Goal: Task Accomplishment & Management: Complete application form

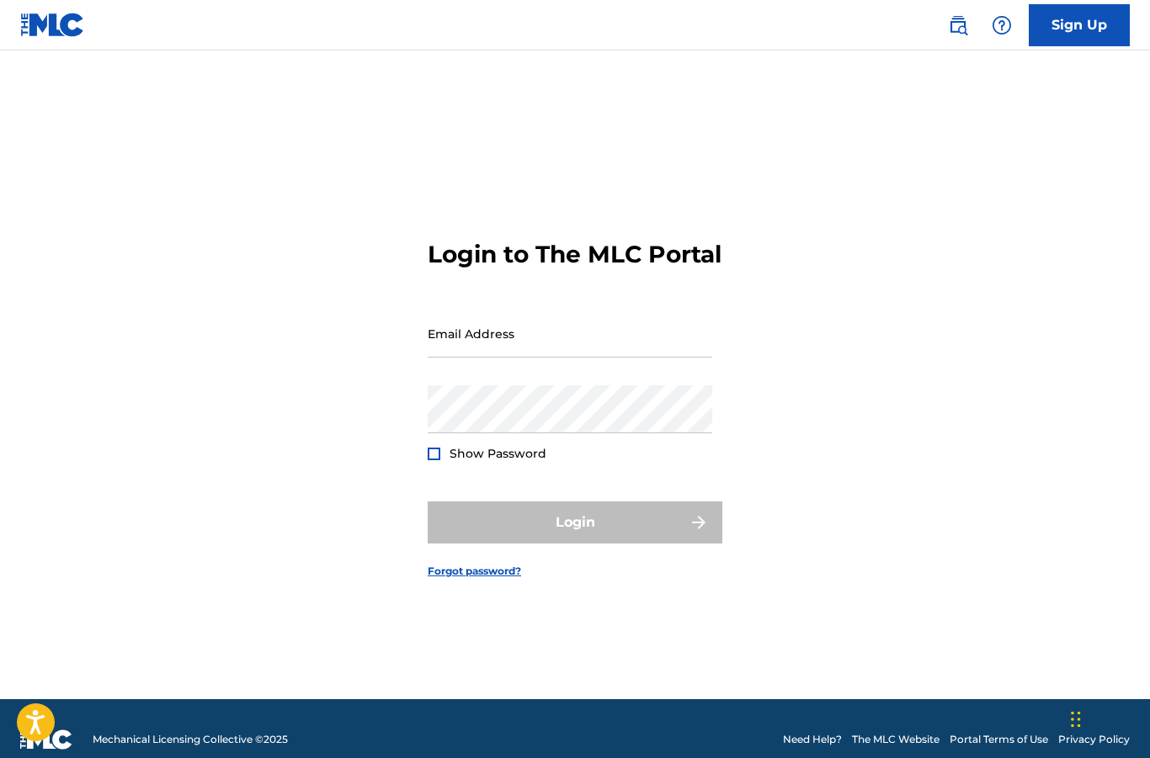
click at [1092, 20] on link "Sign Up" at bounding box center [1079, 25] width 101 height 42
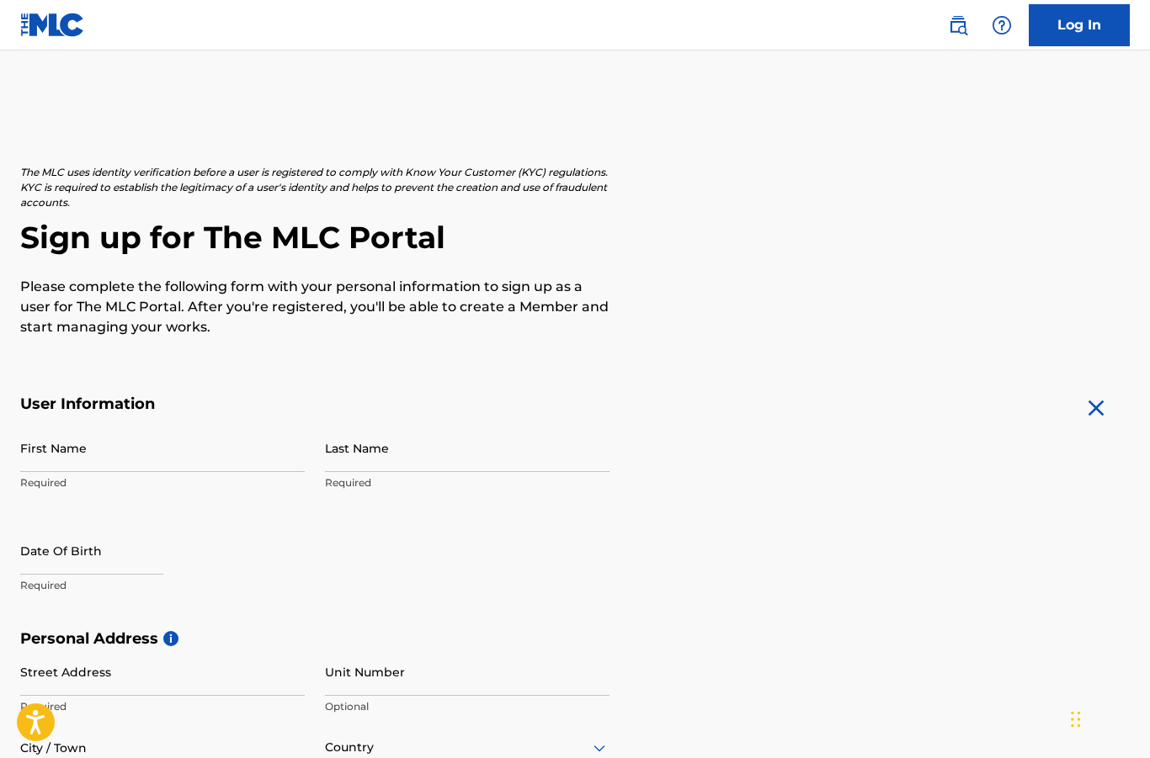
click at [119, 417] on div "User Information First Name Required Last Name Required Date Of Birth Required" at bounding box center [314, 512] width 589 height 235
click at [95, 458] on input "First Name" at bounding box center [162, 448] width 285 height 48
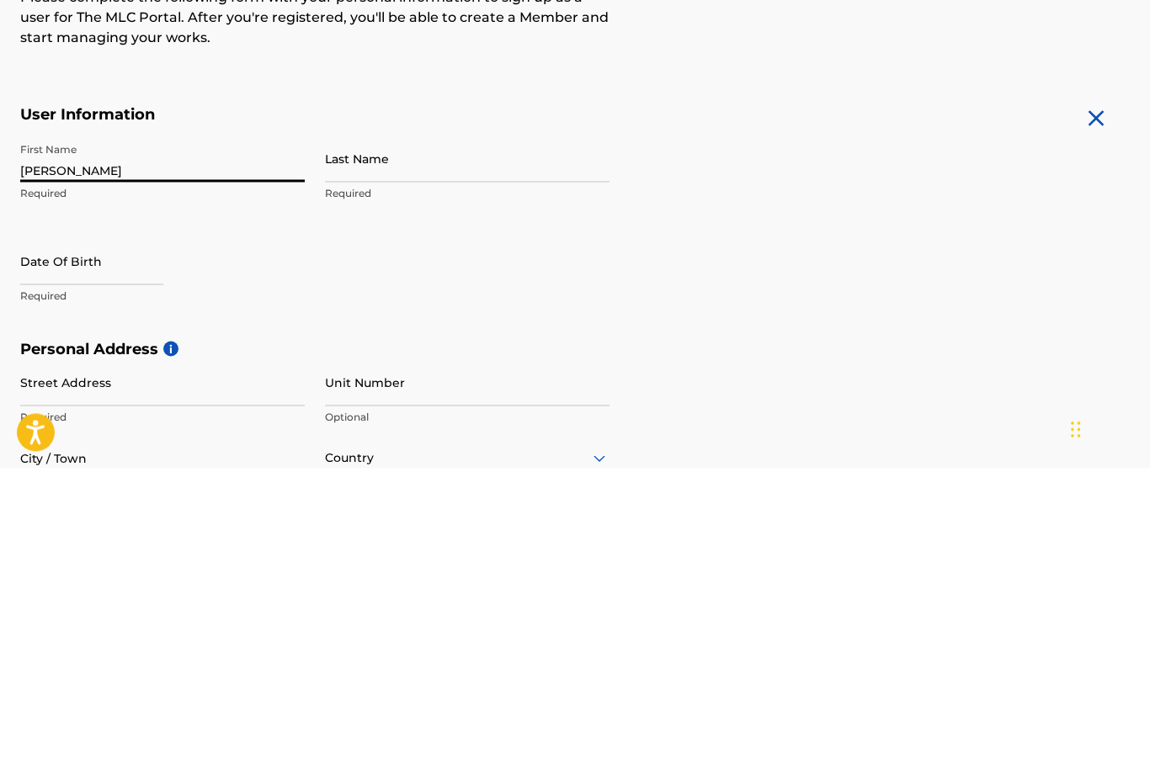
type input "[PERSON_NAME]"
click at [397, 424] on input "Last Name" at bounding box center [467, 448] width 285 height 48
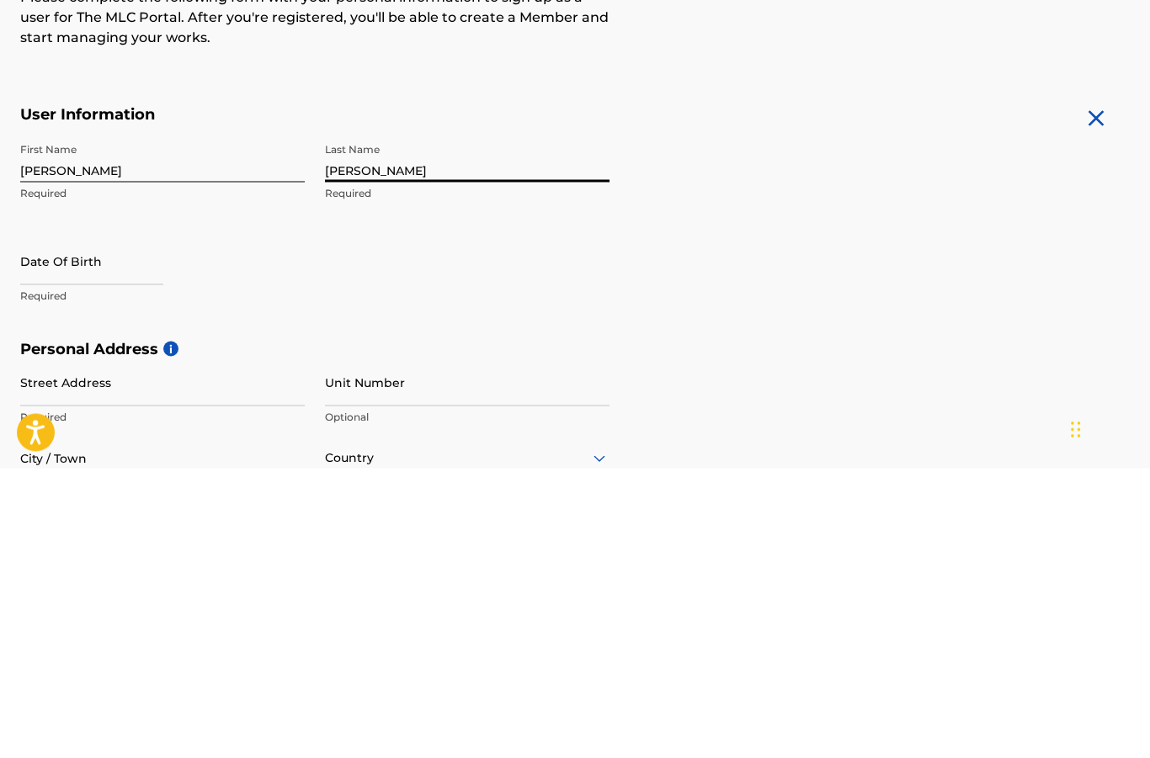
type input "[PERSON_NAME]"
click at [40, 527] on input "text" at bounding box center [91, 551] width 143 height 48
select select "8"
select select "2025"
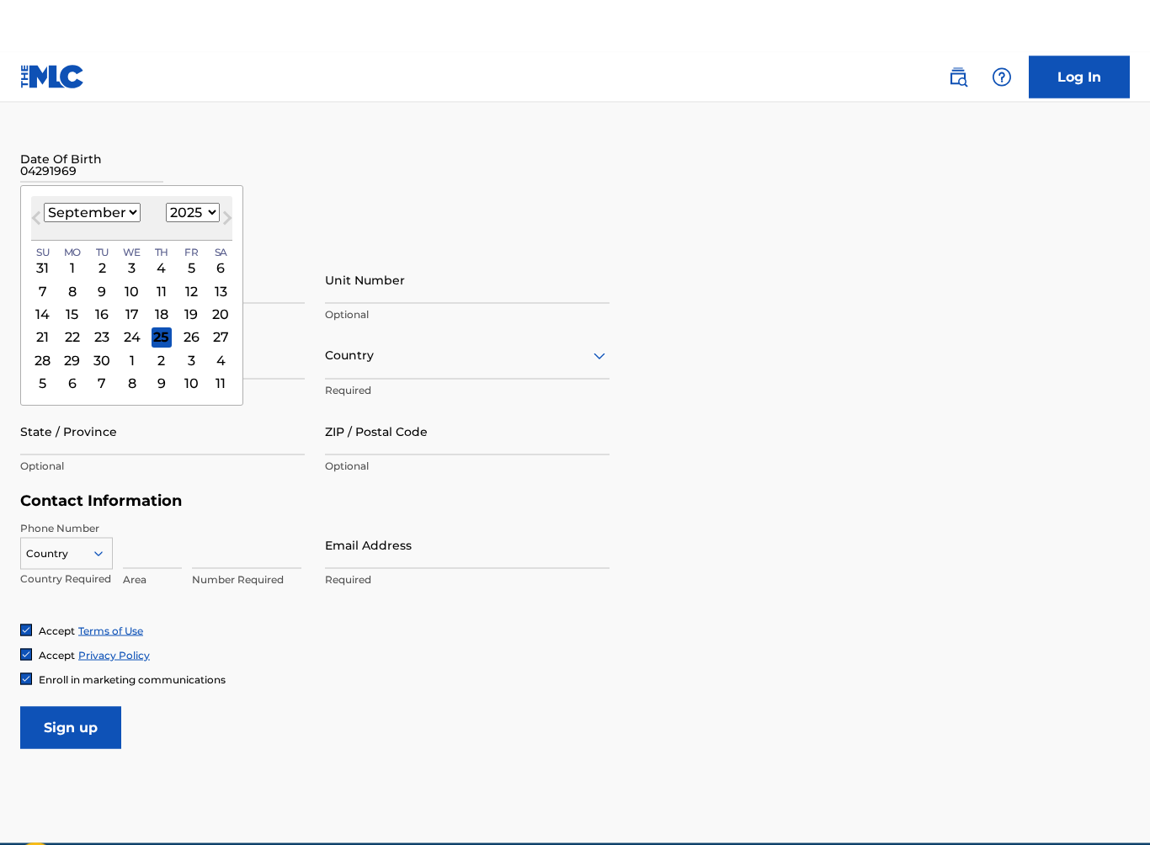
scroll to position [470, 0]
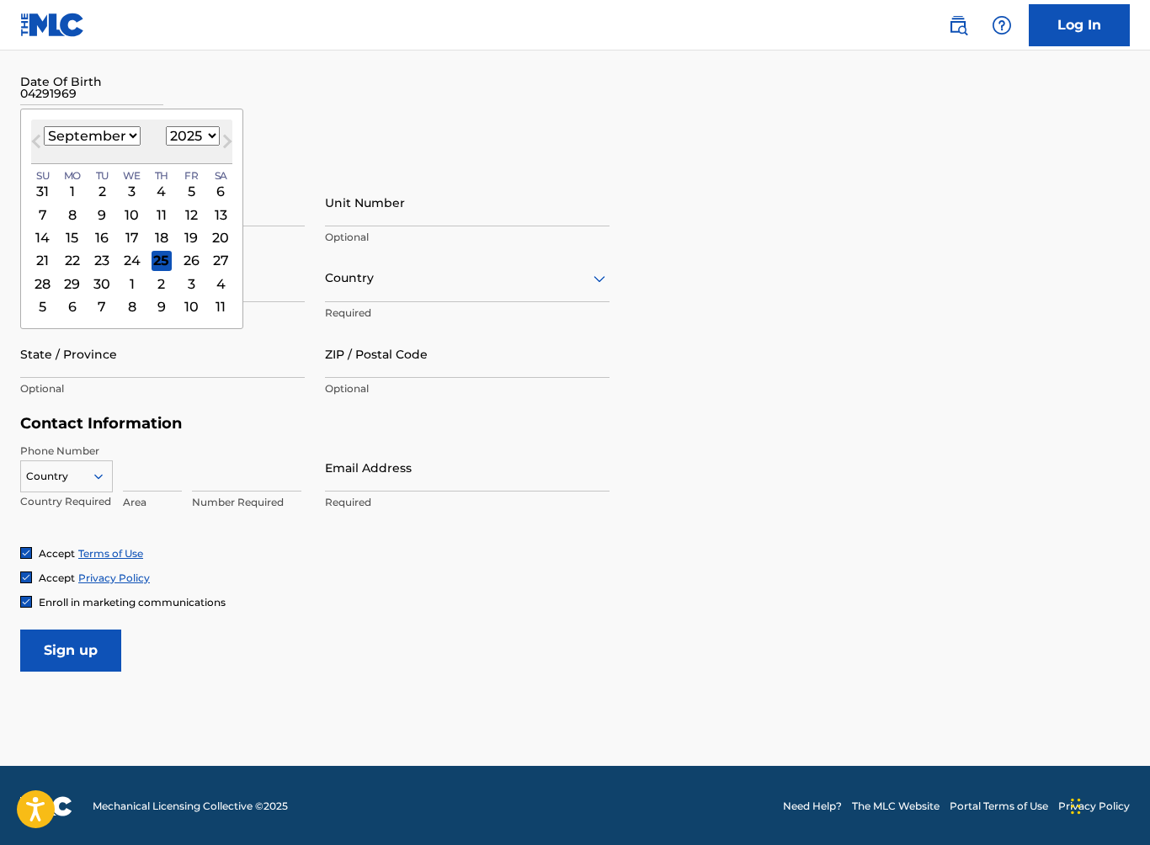
type input "04291969"
click at [217, 142] on select "1899 1900 1901 1902 1903 1904 1905 1906 1907 1908 1909 1910 1911 1912 1913 1914…" at bounding box center [193, 135] width 54 height 19
click at [220, 142] on select "1899 1900 1901 1902 1903 1904 1905 1906 1907 1908 1909 1910 1911 1912 1913 1914…" at bounding box center [193, 135] width 54 height 19
select select "1969"
click at [117, 137] on select "January February March April May June July August September October November De…" at bounding box center [92, 135] width 97 height 19
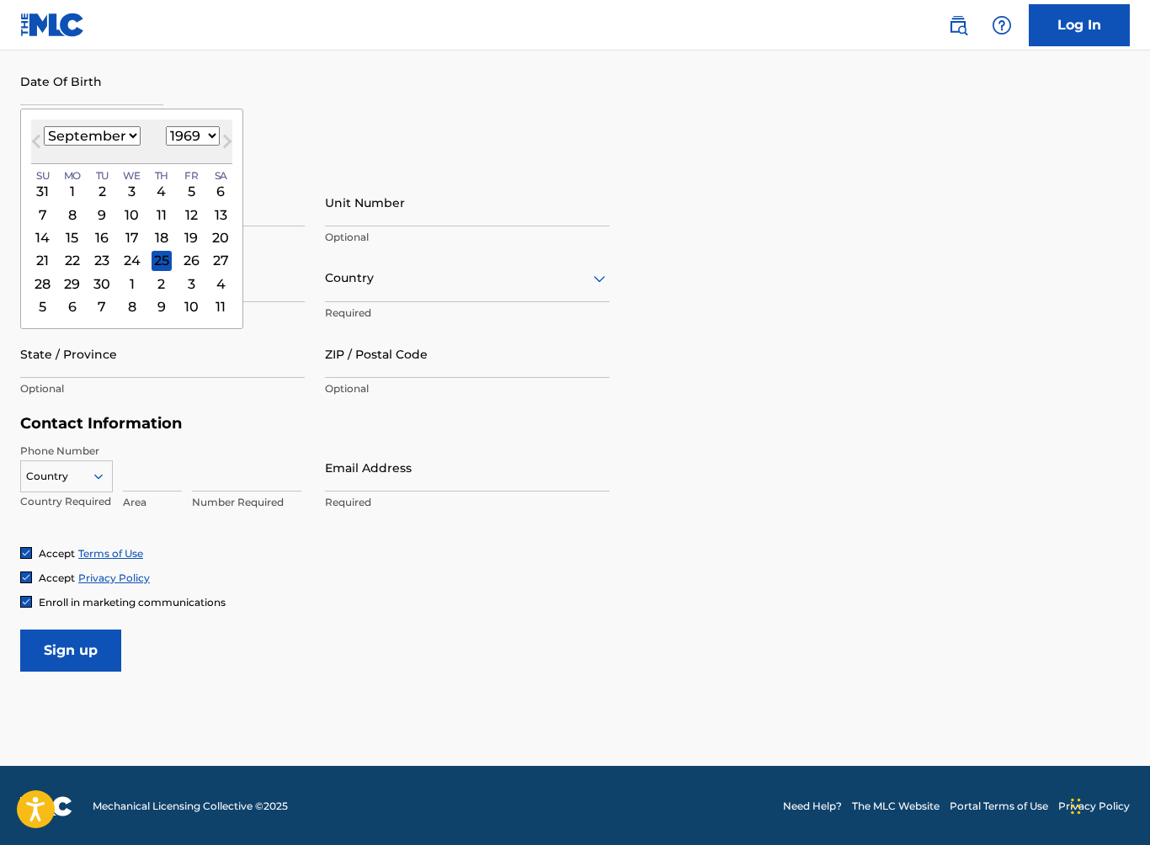
select select "3"
click at [100, 283] on div "29" at bounding box center [102, 284] width 20 height 20
type input "[DATE]"
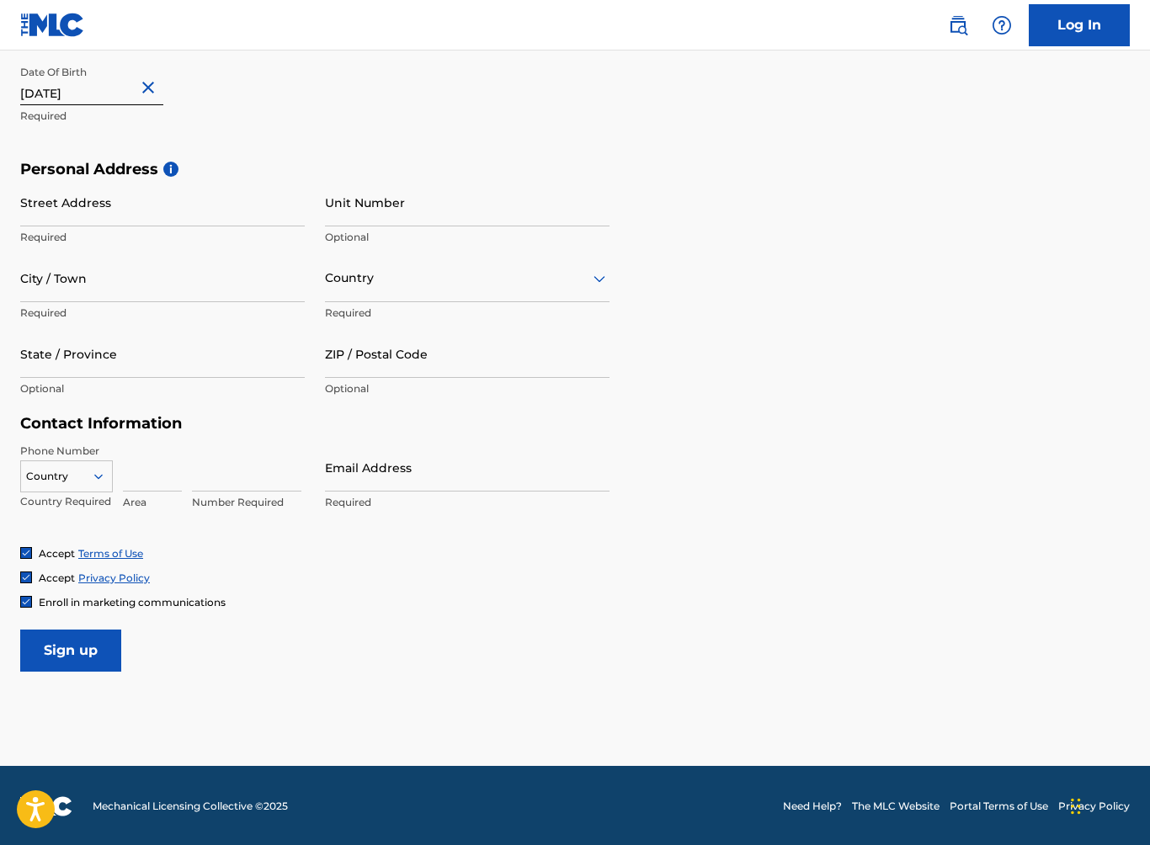
click at [74, 219] on input "Street Address" at bounding box center [162, 202] width 285 height 48
type input "[STREET_ADDRESS]"
click at [93, 282] on input "City / Town" at bounding box center [162, 278] width 285 height 48
type input "Charlotte"
click at [24, 364] on input "State / Province" at bounding box center [162, 354] width 285 height 48
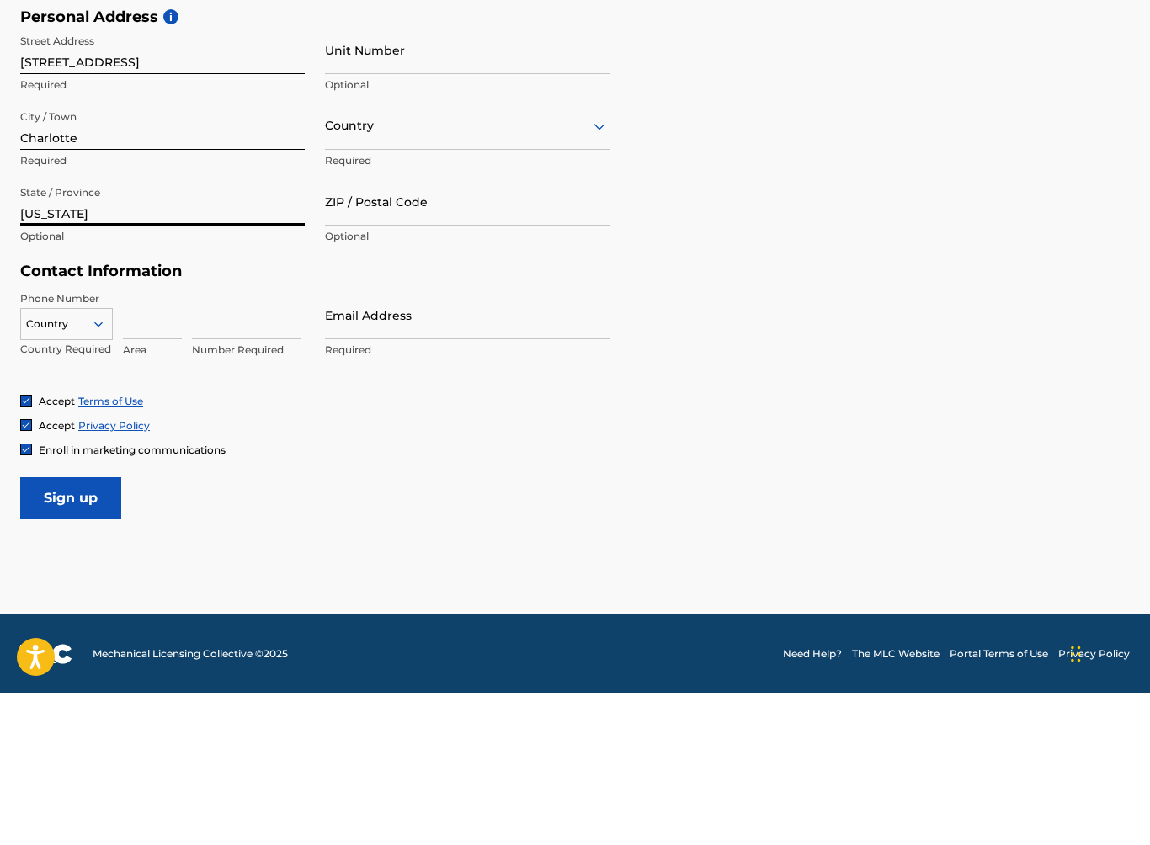
type input "[US_STATE]"
click at [382, 330] on input "ZIP / Postal Code" at bounding box center [467, 354] width 285 height 48
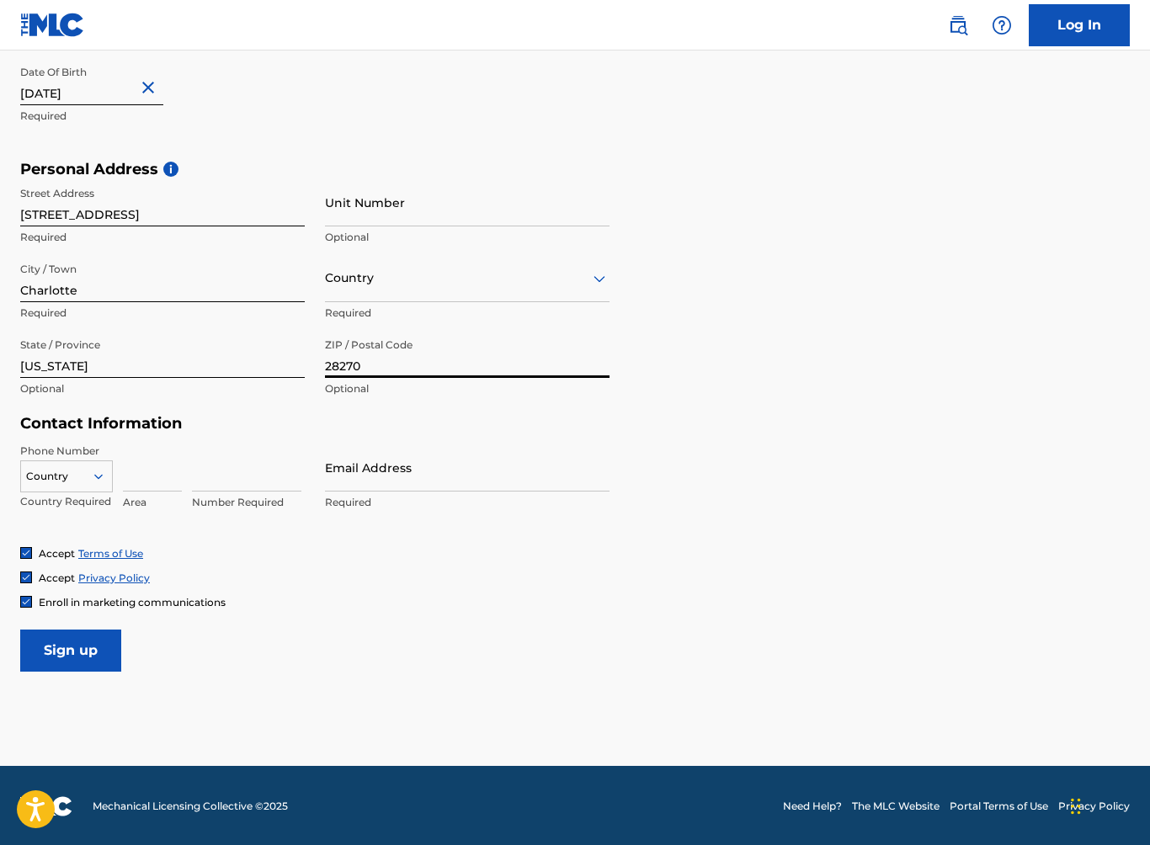
type input "28270"
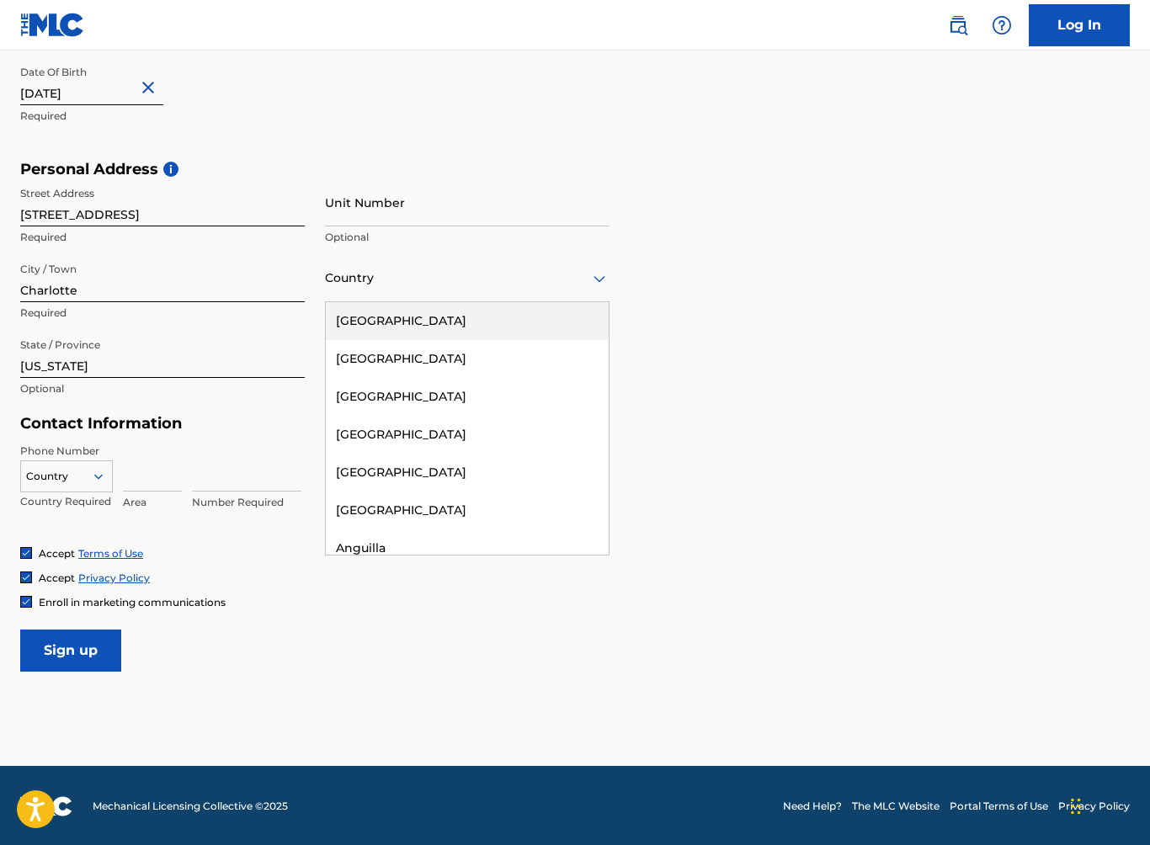
click at [390, 316] on div "[GEOGRAPHIC_DATA]" at bounding box center [467, 321] width 283 height 38
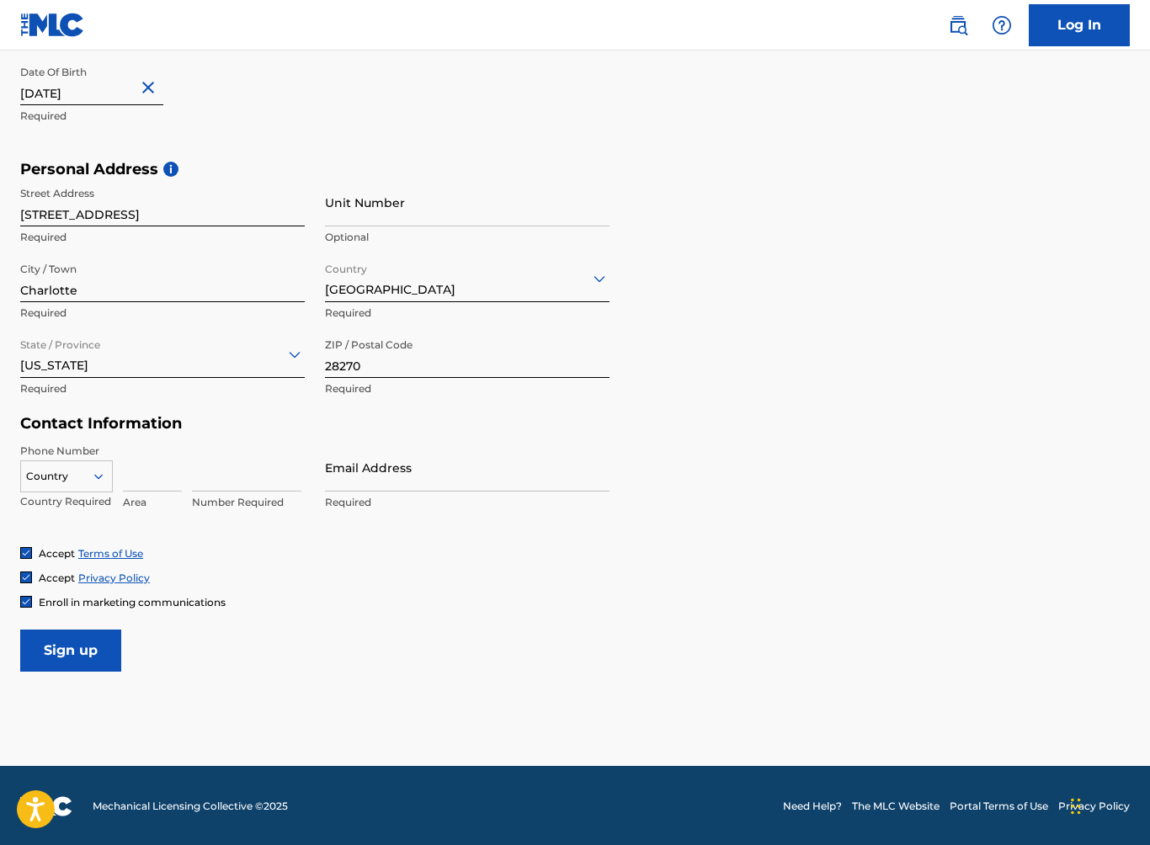
click at [155, 476] on input at bounding box center [152, 468] width 59 height 48
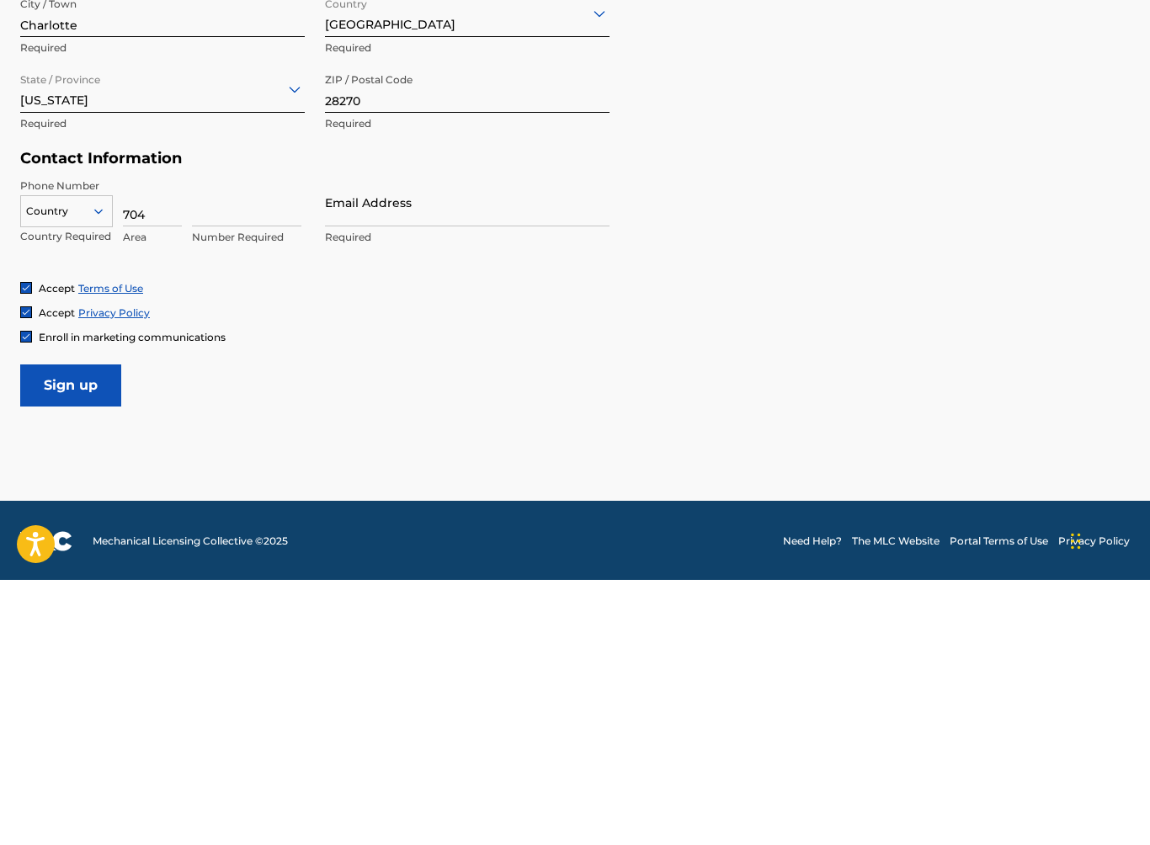
type input "704"
click at [210, 444] on input at bounding box center [246, 468] width 109 height 48
type input "3860642"
click at [391, 444] on input "Email Address" at bounding box center [467, 468] width 285 height 48
type input "[EMAIL_ADDRESS][DOMAIN_NAME]"
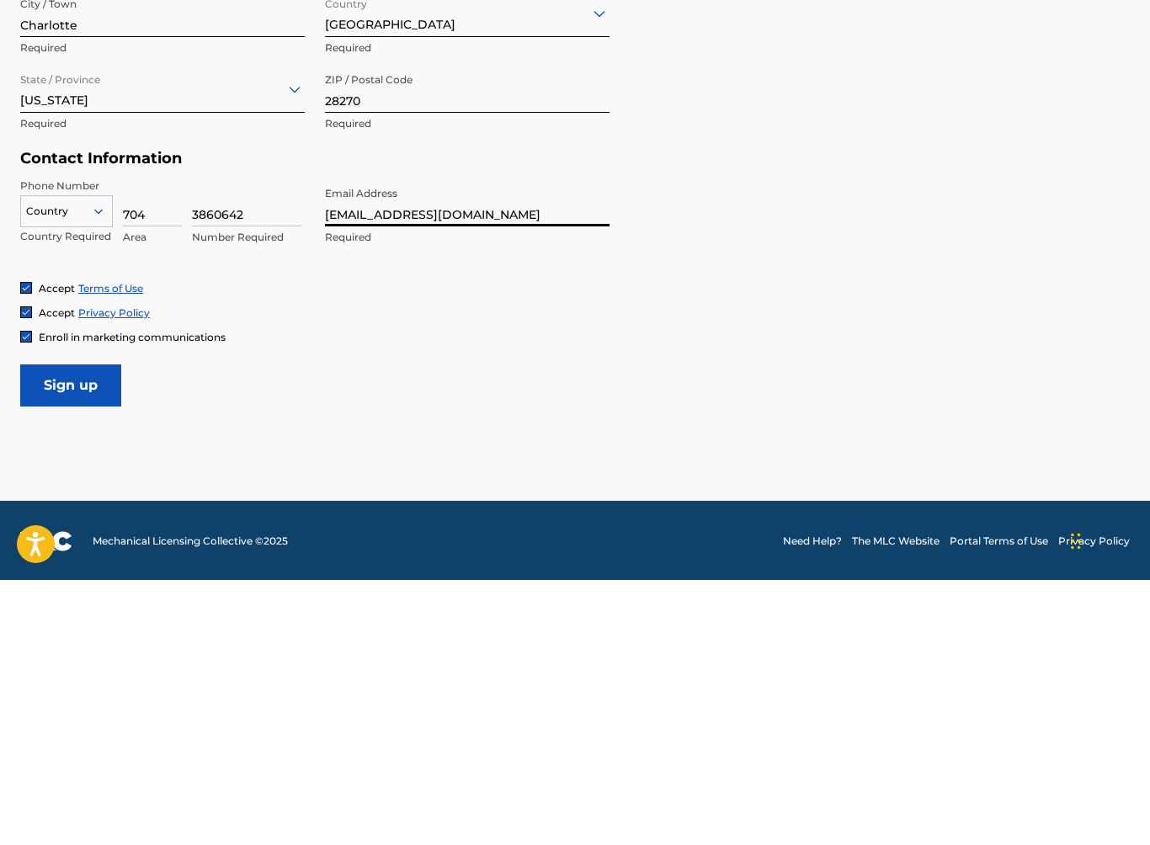
click at [84, 630] on input "Sign up" at bounding box center [70, 651] width 101 height 42
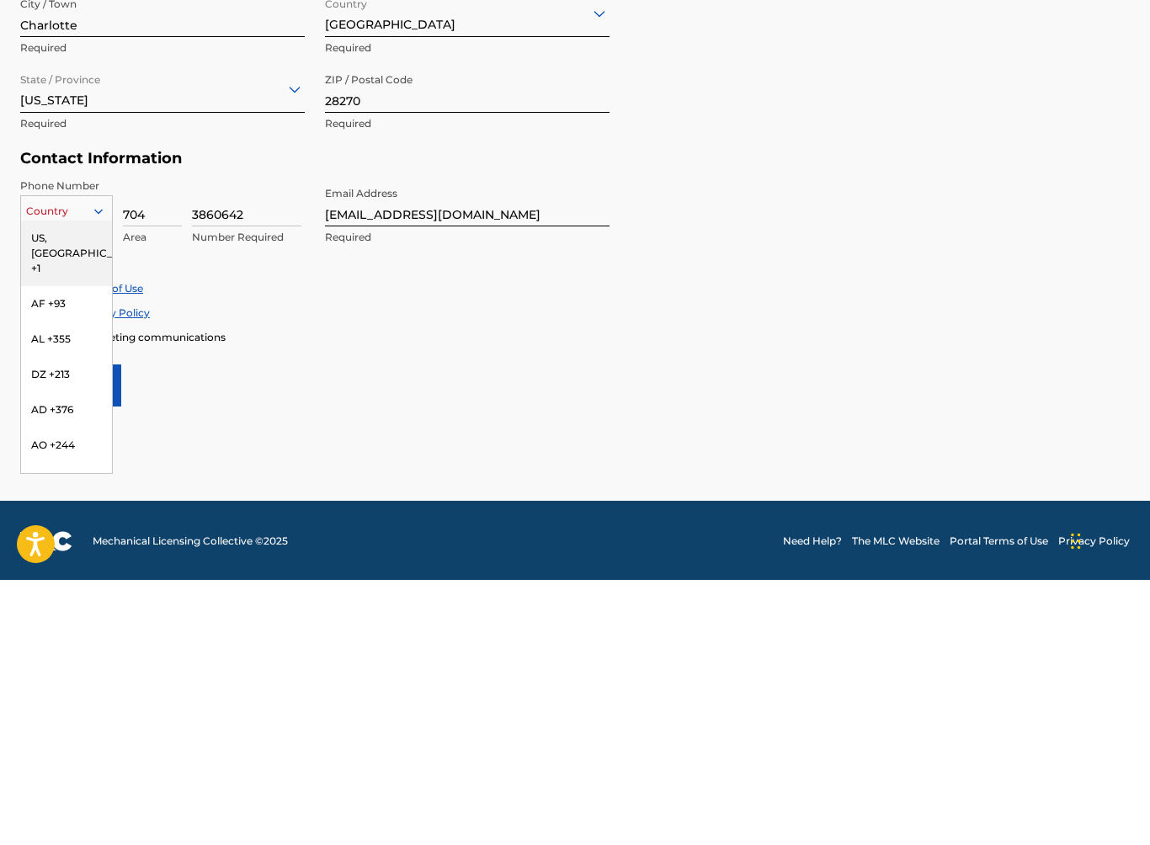
click at [53, 486] on div "US, [GEOGRAPHIC_DATA] +1" at bounding box center [66, 519] width 91 height 66
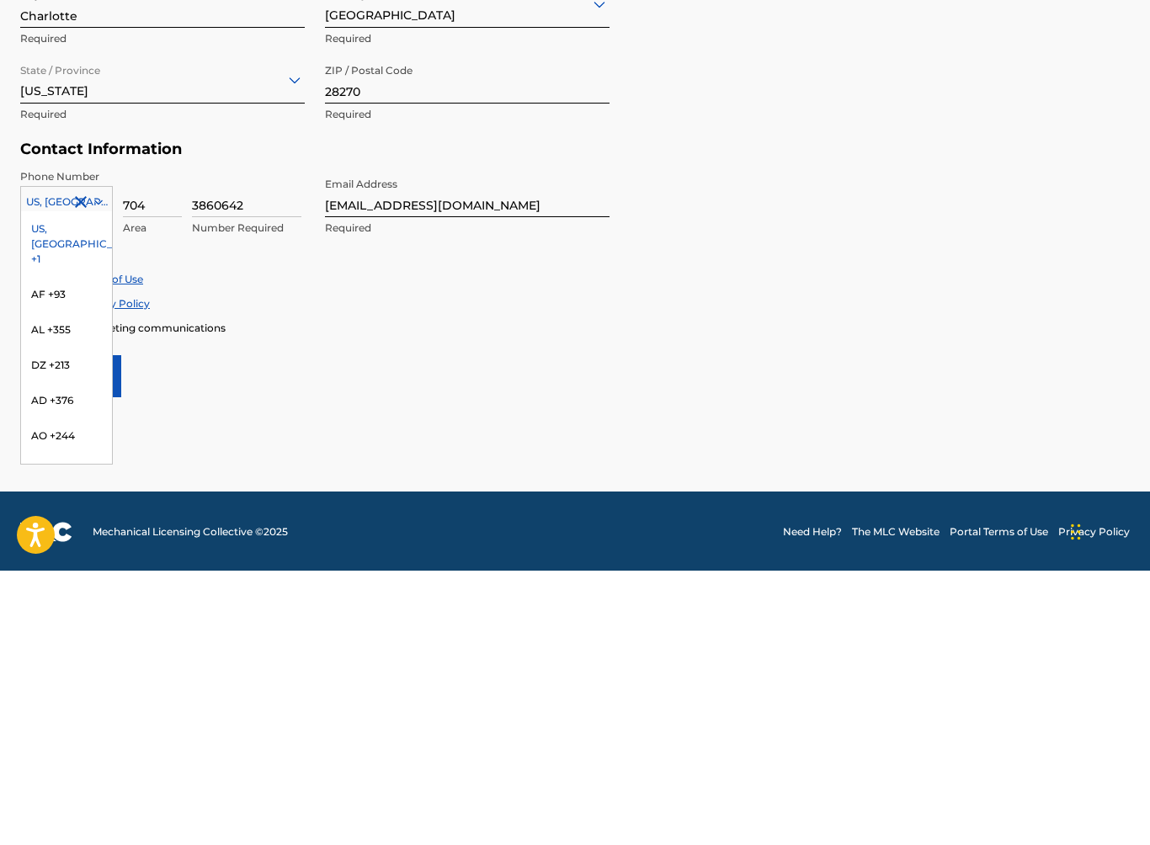
click at [61, 486] on div "US, [GEOGRAPHIC_DATA] +1" at bounding box center [66, 519] width 91 height 66
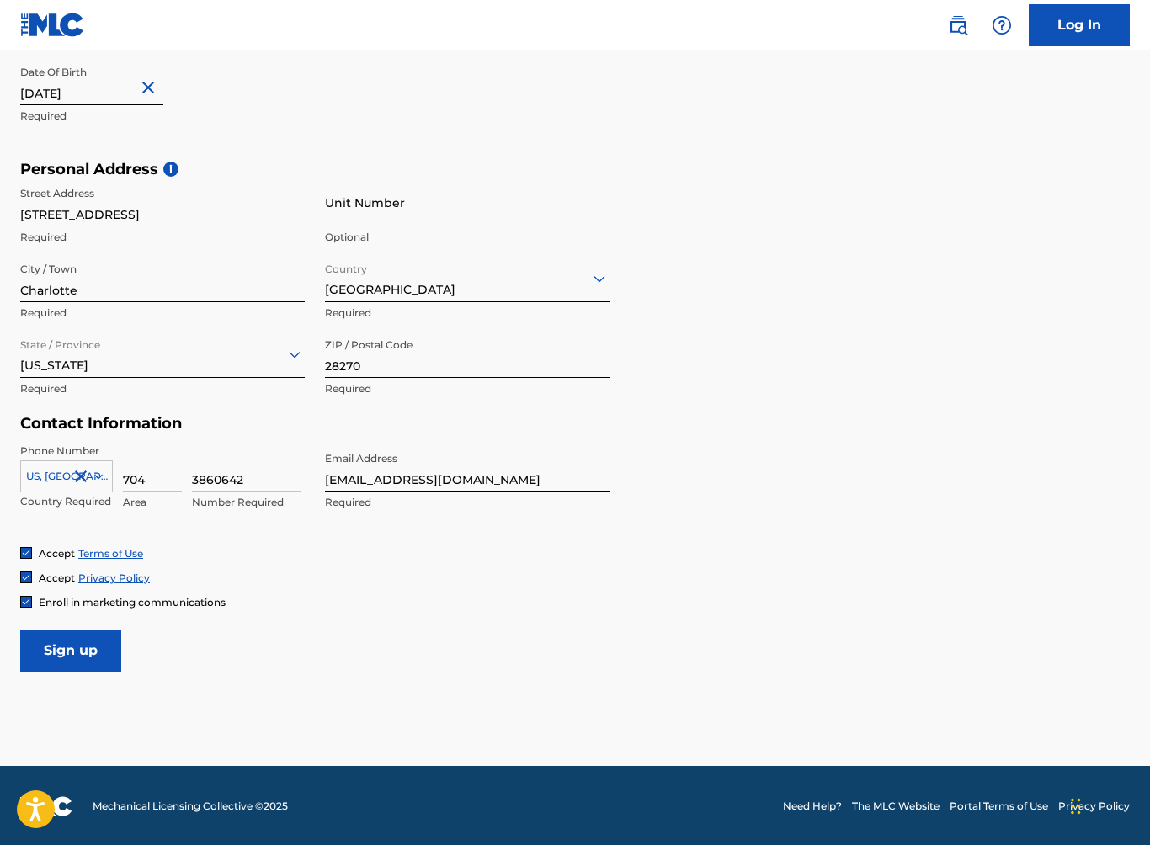
click at [78, 649] on input "Sign up" at bounding box center [70, 651] width 101 height 42
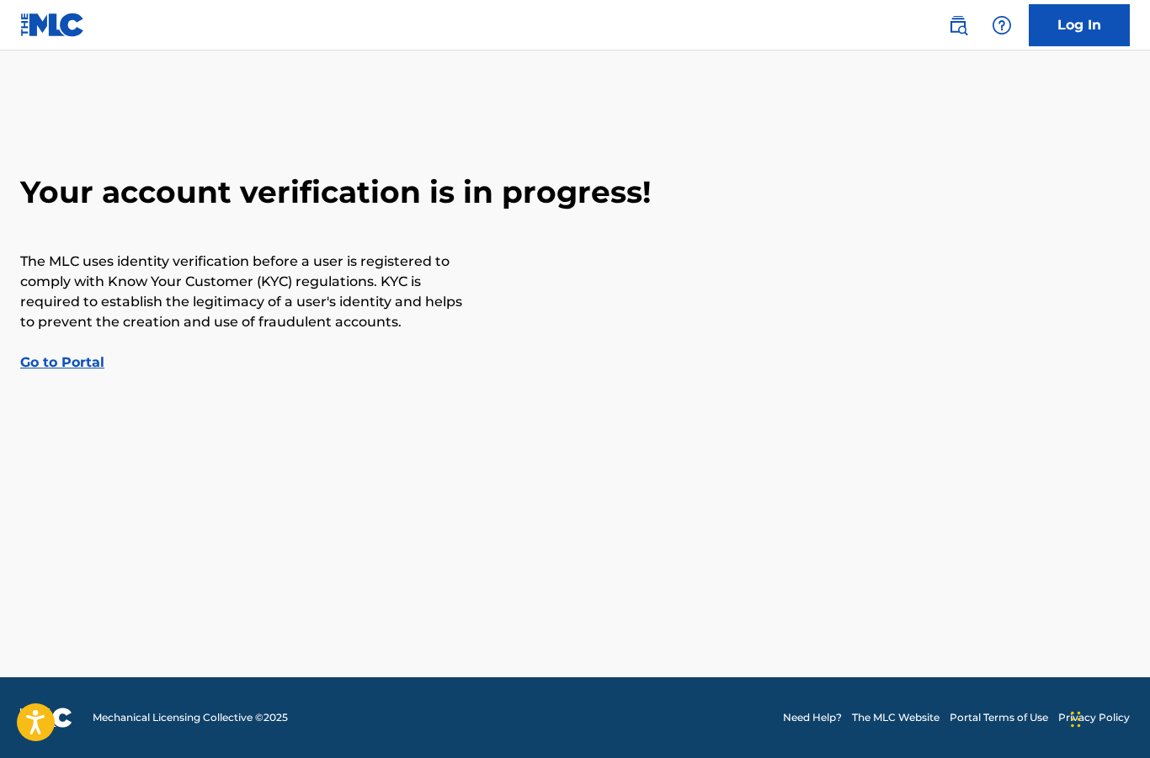
click at [101, 364] on link "Go to Portal" at bounding box center [62, 362] width 84 height 16
